Goal: Task Accomplishment & Management: Manage account settings

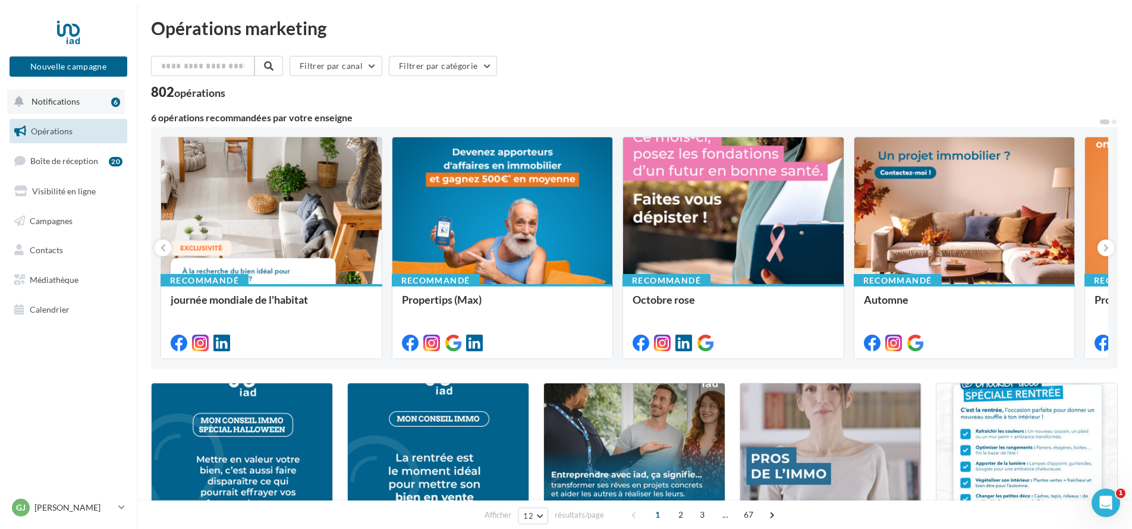
click at [79, 108] on button "Notifications 6" at bounding box center [66, 101] width 118 height 25
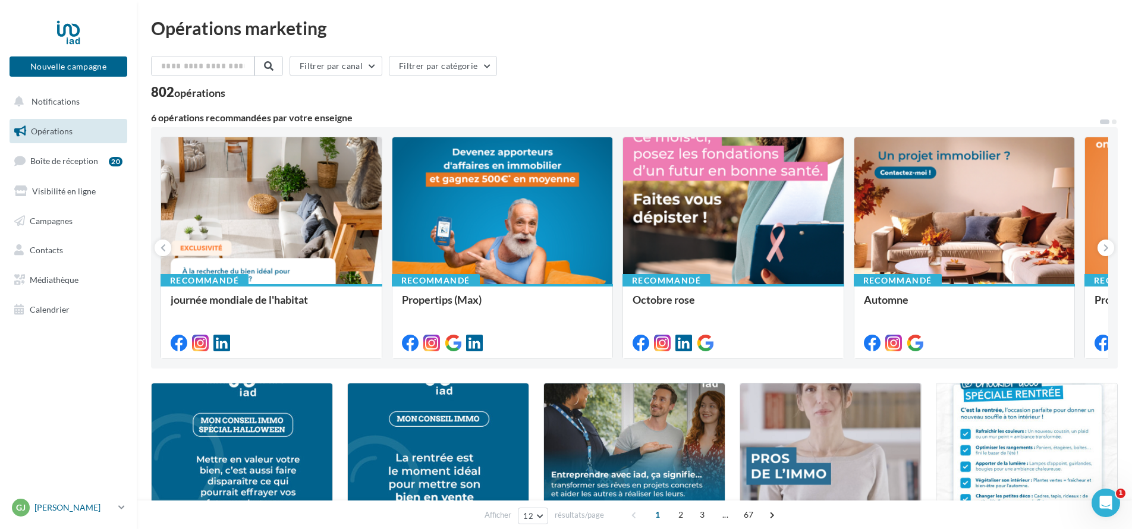
click at [71, 509] on p "[PERSON_NAME]" at bounding box center [73, 508] width 79 height 12
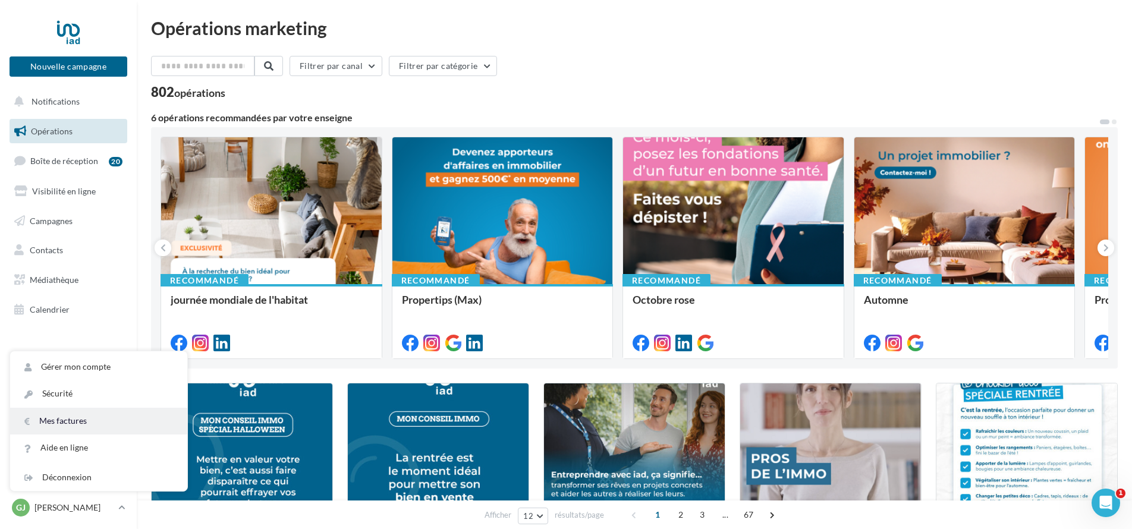
click at [118, 424] on link "Mes factures" at bounding box center [98, 421] width 177 height 27
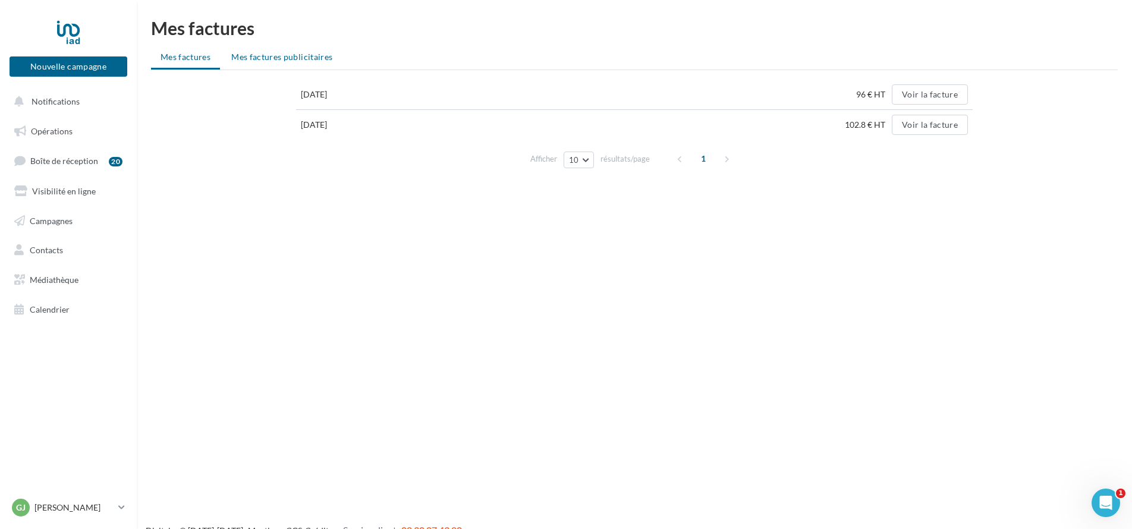
click at [293, 57] on span "Mes factures publicitaires" at bounding box center [281, 57] width 101 height 10
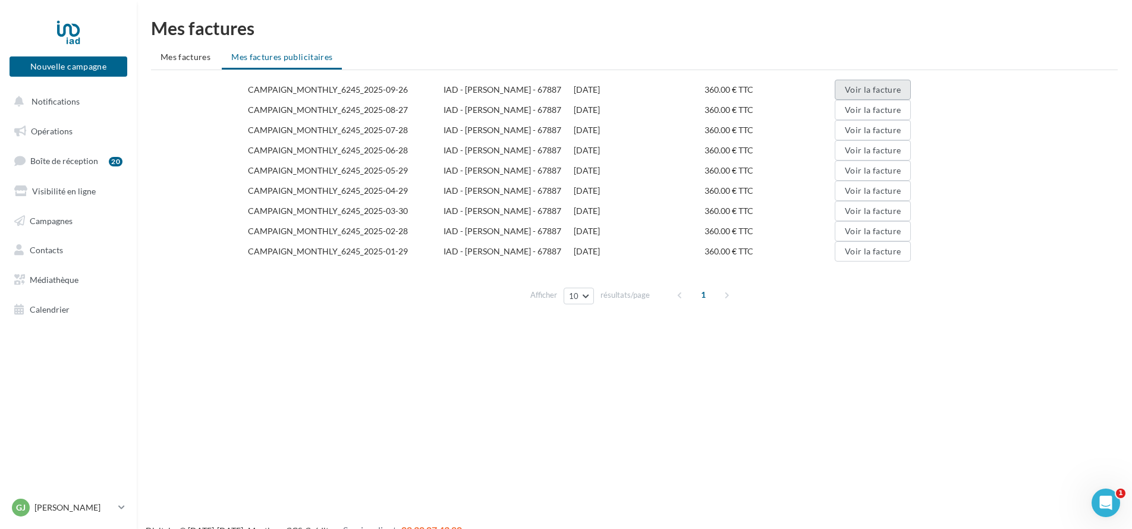
click at [873, 92] on button "Voir la facture" at bounding box center [872, 90] width 76 height 20
